Goal: Task Accomplishment & Management: Manage account settings

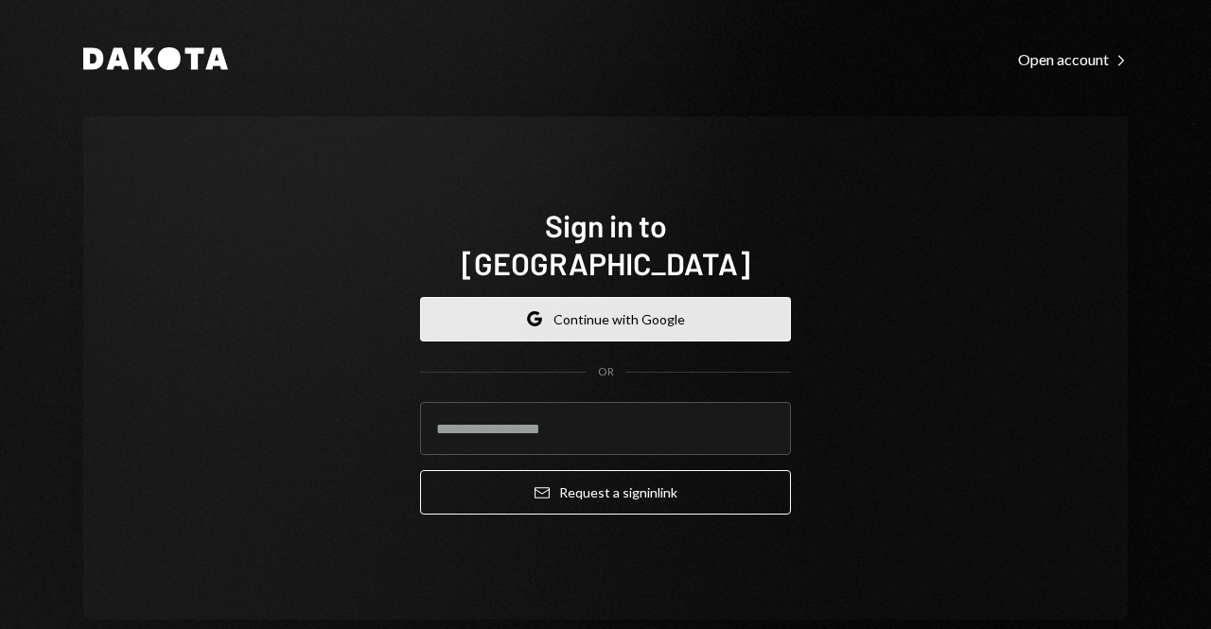
drag, startPoint x: 0, startPoint y: 0, endPoint x: 509, endPoint y: 285, distance: 583.2
click at [509, 297] on button "Google Continue with Google" at bounding box center [605, 319] width 371 height 44
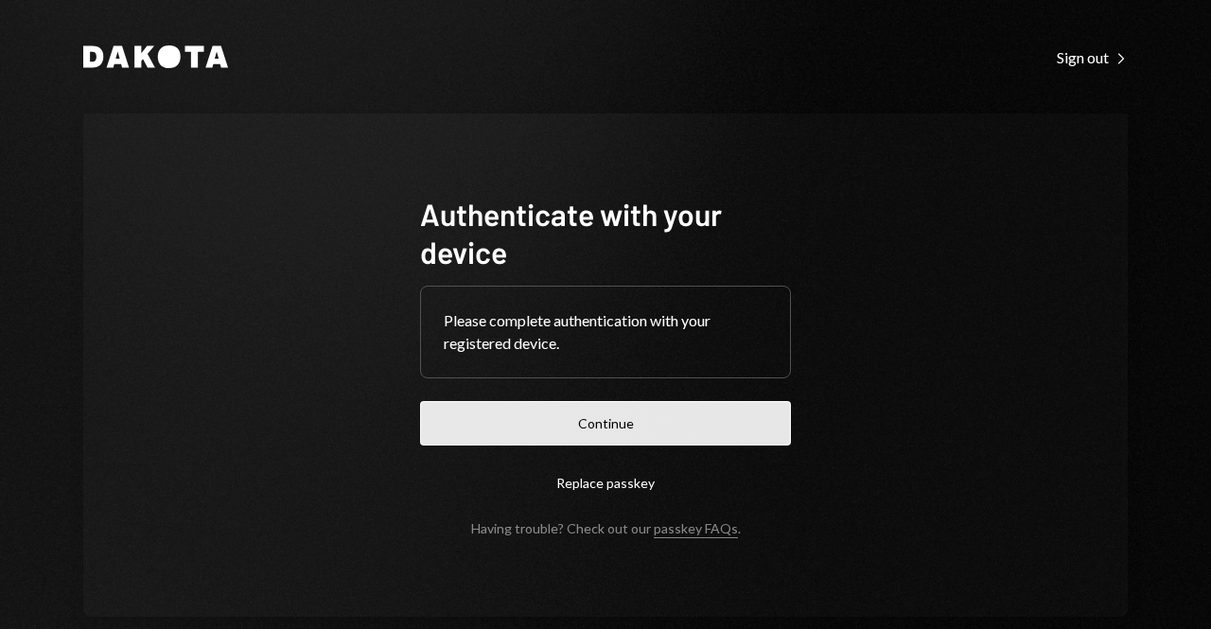
click at [531, 408] on button "Continue" at bounding box center [605, 423] width 371 height 44
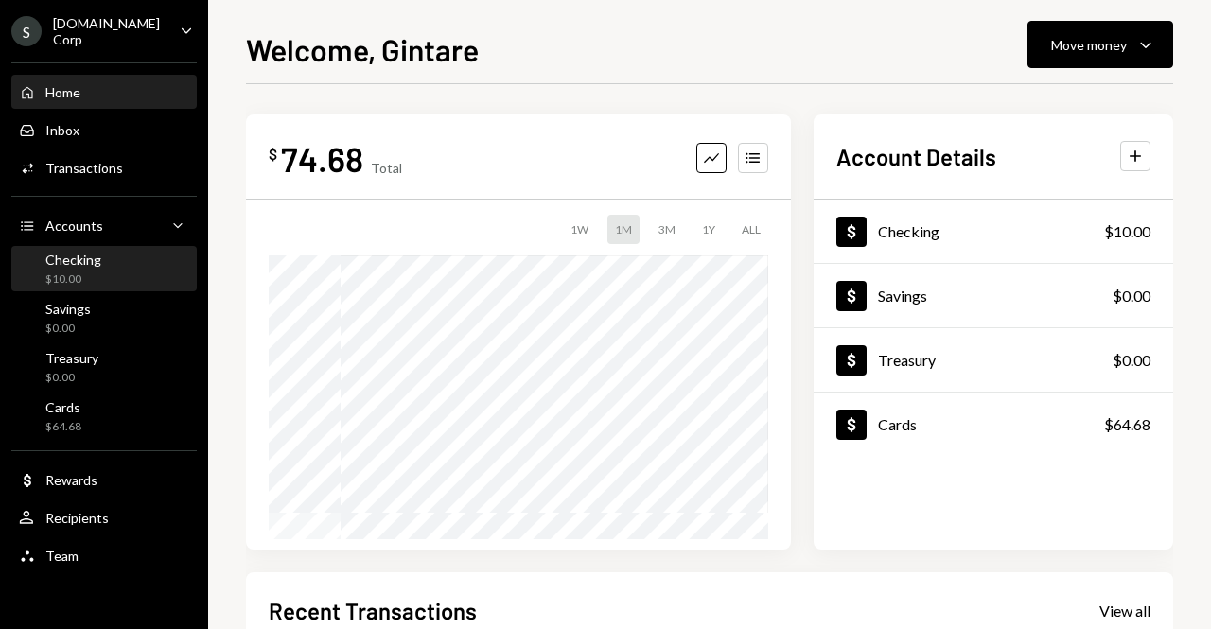
click at [85, 272] on div "$10.00" at bounding box center [73, 280] width 56 height 16
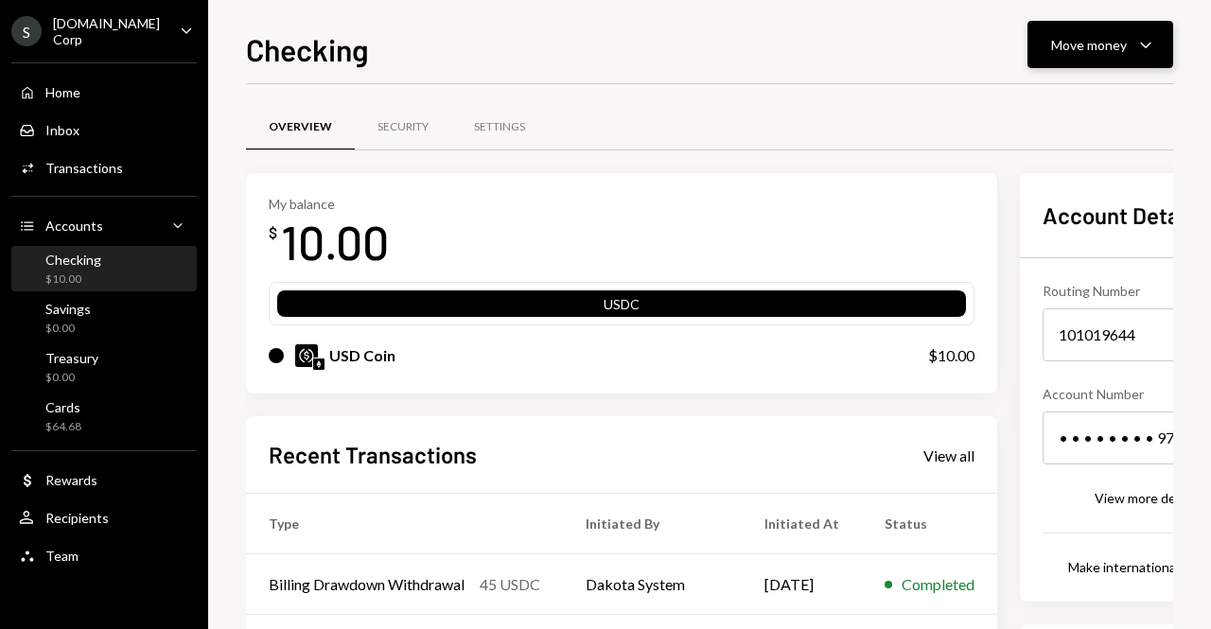
click at [1077, 44] on div "Move money" at bounding box center [1089, 45] width 76 height 20
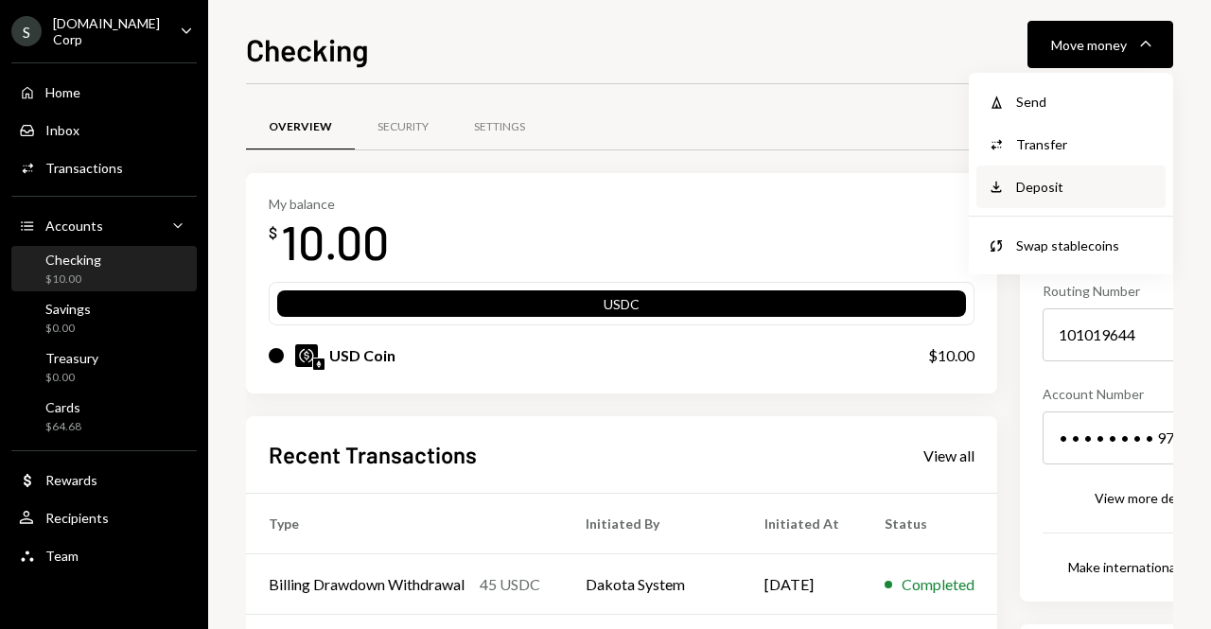
click at [1049, 178] on div "Deposit" at bounding box center [1085, 187] width 138 height 20
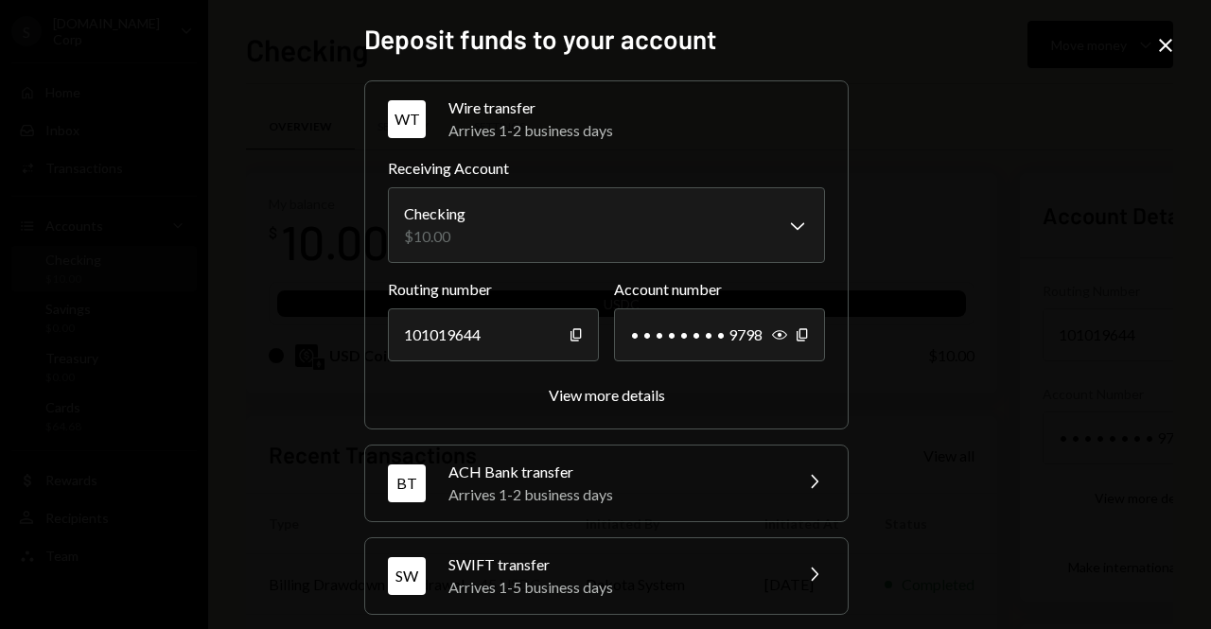
scroll to position [284, 0]
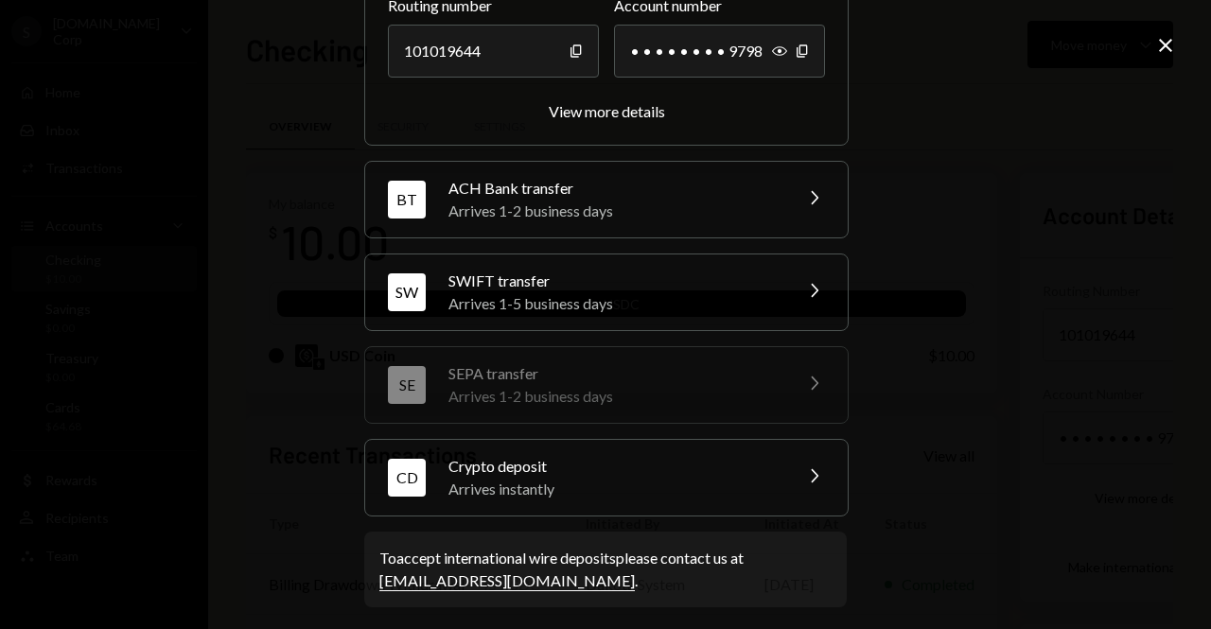
click at [710, 476] on div "Crypto deposit" at bounding box center [613, 466] width 331 height 23
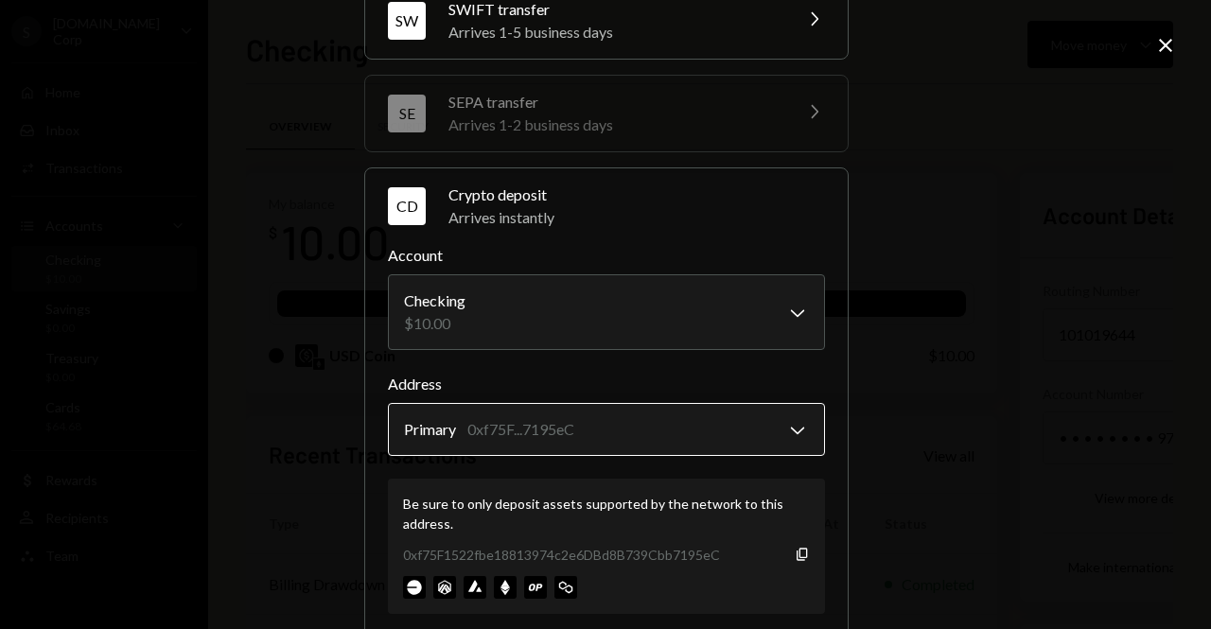
scroll to position [412, 0]
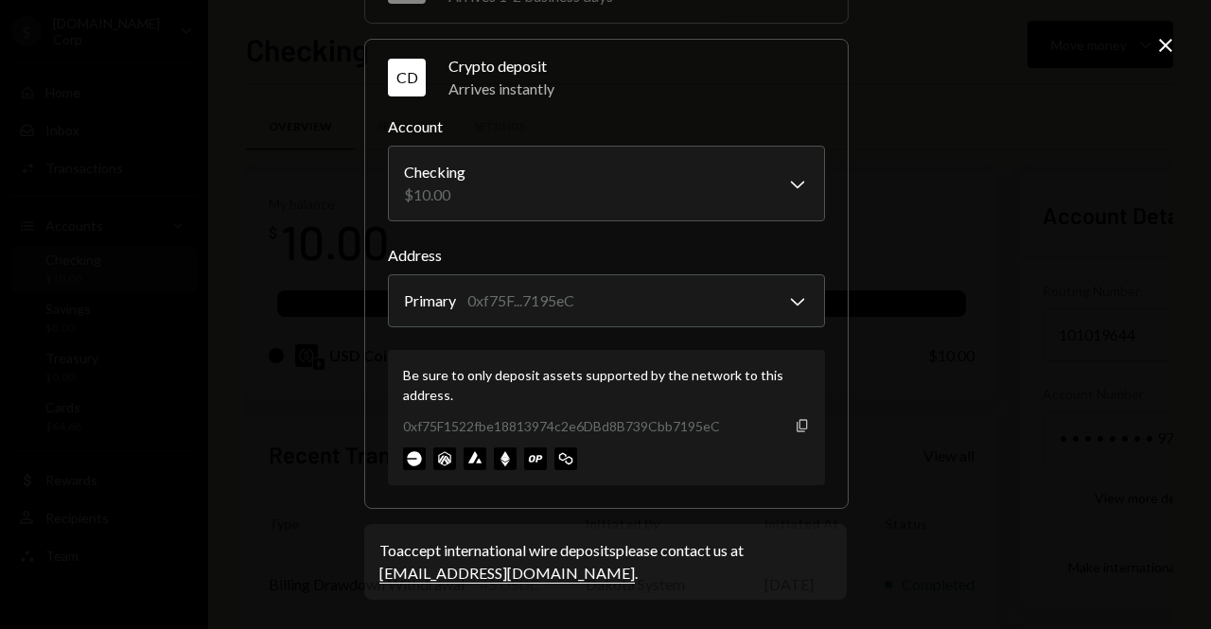
click at [798, 426] on icon "Copy" at bounding box center [802, 425] width 15 height 15
click at [1167, 49] on icon "Close" at bounding box center [1165, 45] width 23 height 23
